Goal: Information Seeking & Learning: Learn about a topic

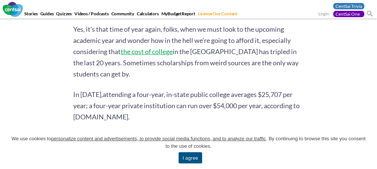
scroll to position [654, 0]
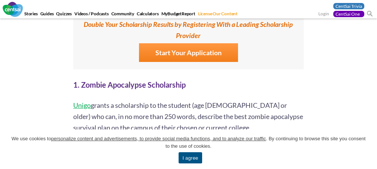
click at [214, 132] on div "We use cookies to personalize content and advertisements, to provide social med…" at bounding box center [188, 150] width 377 height 40
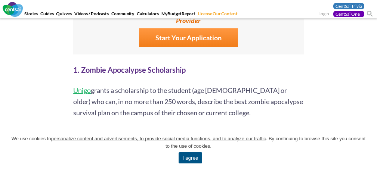
scroll to position [684, 0]
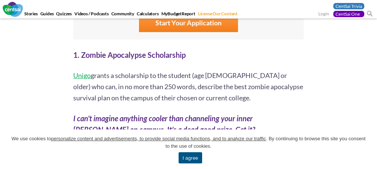
click at [200, 97] on p "Unigo grants a scholarship to the student (age [DEMOGRAPHIC_DATA] or older) who…" at bounding box center [188, 87] width 230 height 34
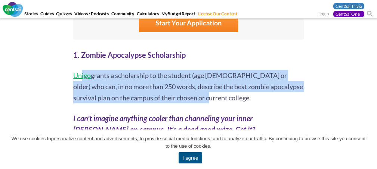
drag, startPoint x: 200, startPoint y: 97, endPoint x: 82, endPoint y: 77, distance: 120.1
click at [82, 77] on p "Unigo grants a scholarship to the student (age [DEMOGRAPHIC_DATA] or older) who…" at bounding box center [188, 87] width 230 height 34
click at [199, 96] on p "Unigo grants a scholarship to the student (age [DEMOGRAPHIC_DATA] or older) who…" at bounding box center [188, 87] width 230 height 34
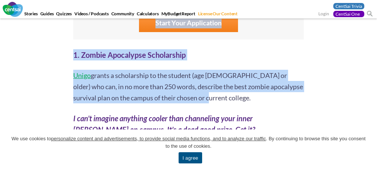
drag, startPoint x: 200, startPoint y: 100, endPoint x: 70, endPoint y: 75, distance: 132.3
copy div "9 loremi dolo: Sita consectet adi el seddoe tempori? Utlab etdolor mag ali eni …"
click at [81, 75] on span "Unigo" at bounding box center [82, 75] width 18 height 8
